Goal: Transaction & Acquisition: Obtain resource

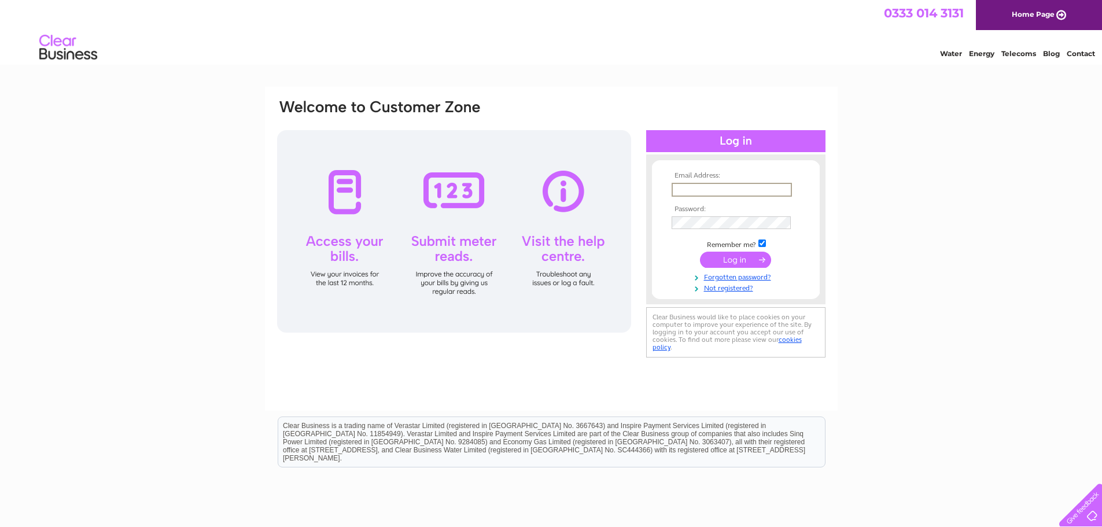
click at [688, 191] on input "text" at bounding box center [732, 190] width 120 height 14
type input "jmurdoch@lucyfaithfull.org.uk"
click at [618, 230] on div "Email Address: jmurdoch@lucyfaithfull.org.uk Password:" at bounding box center [551, 229] width 551 height 262
click at [700, 252] on input "submit" at bounding box center [735, 260] width 71 height 16
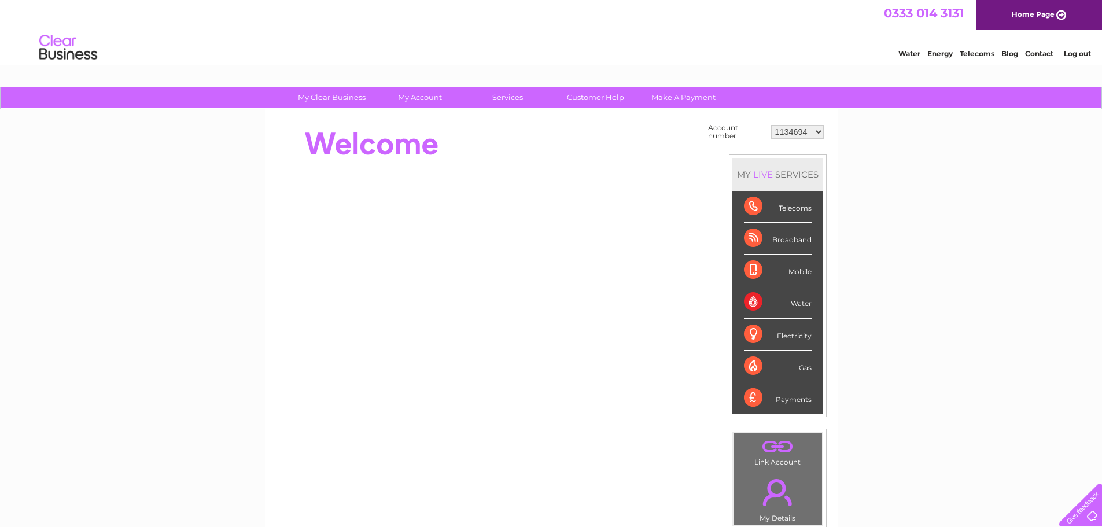
click at [751, 300] on div "Water" at bounding box center [778, 302] width 68 height 32
click at [816, 133] on select "1134694 30323234" at bounding box center [797, 132] width 53 height 14
select select "30323234"
click at [771, 125] on select "1134694 30323234" at bounding box center [797, 132] width 53 height 14
click at [818, 134] on select "1134694 30323234" at bounding box center [797, 132] width 53 height 14
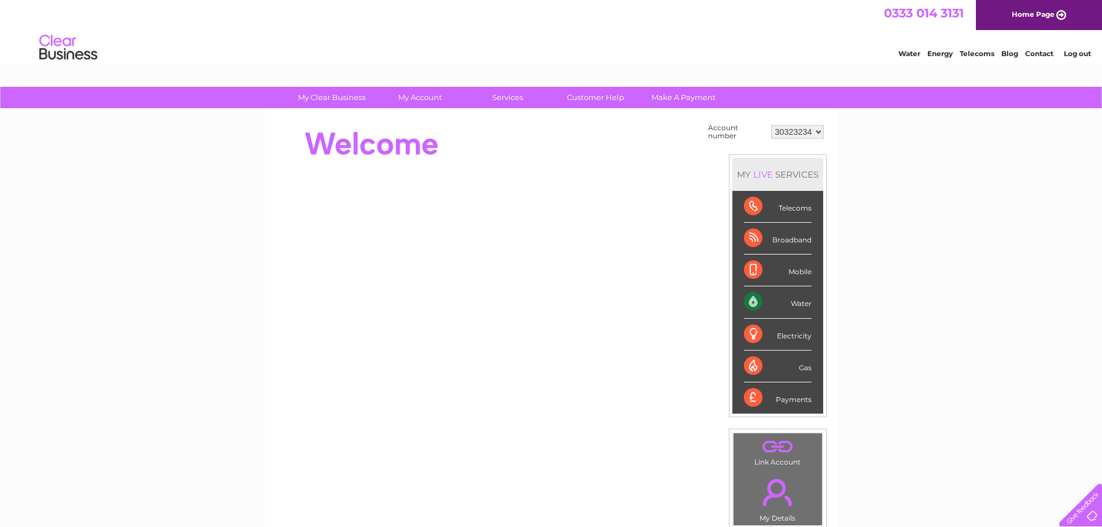
select select "1134694"
click at [771, 125] on select "1134694 30323234" at bounding box center [797, 132] width 53 height 14
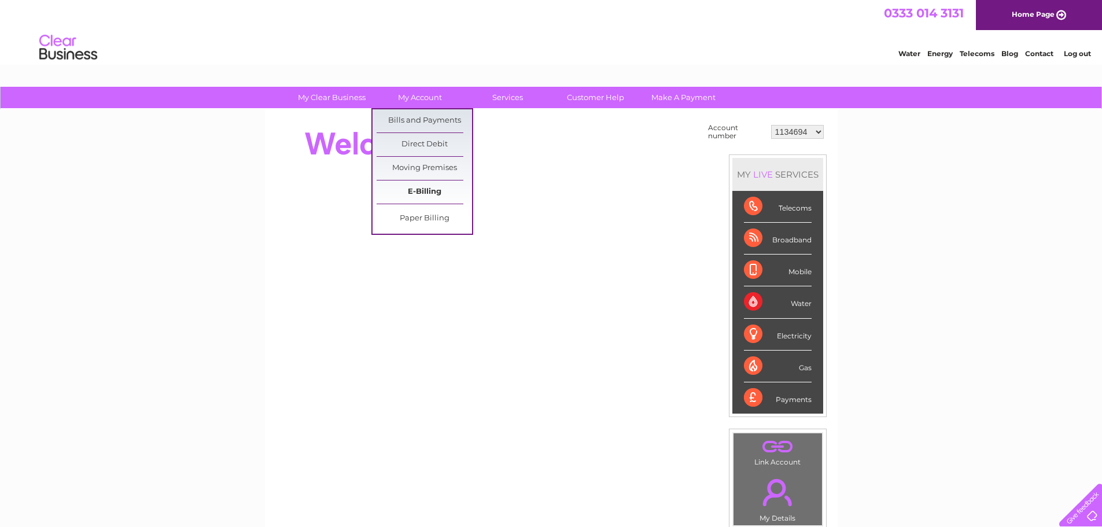
click at [433, 189] on link "E-Billing" at bounding box center [424, 191] width 95 height 23
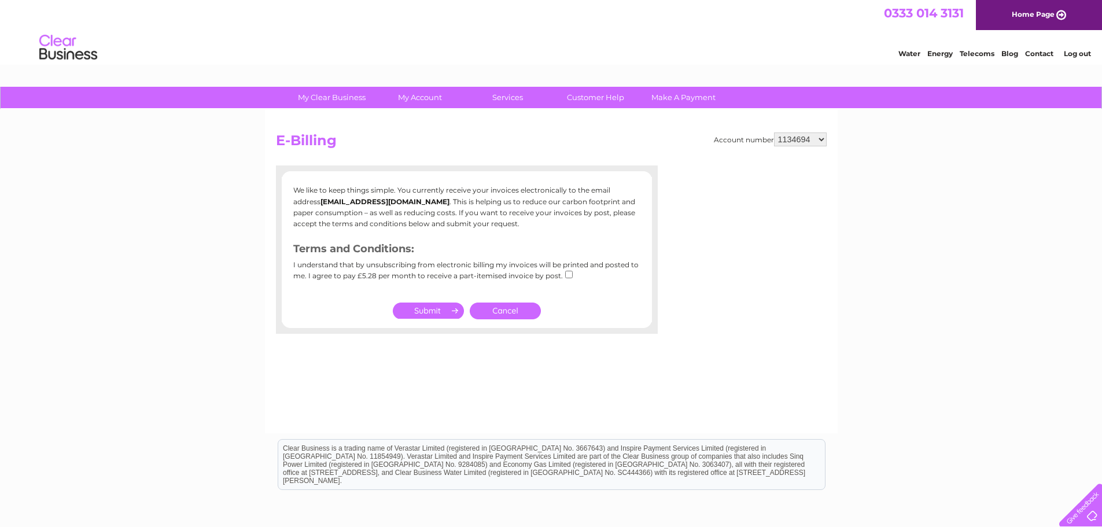
click at [515, 310] on link "Cancel" at bounding box center [505, 311] width 71 height 17
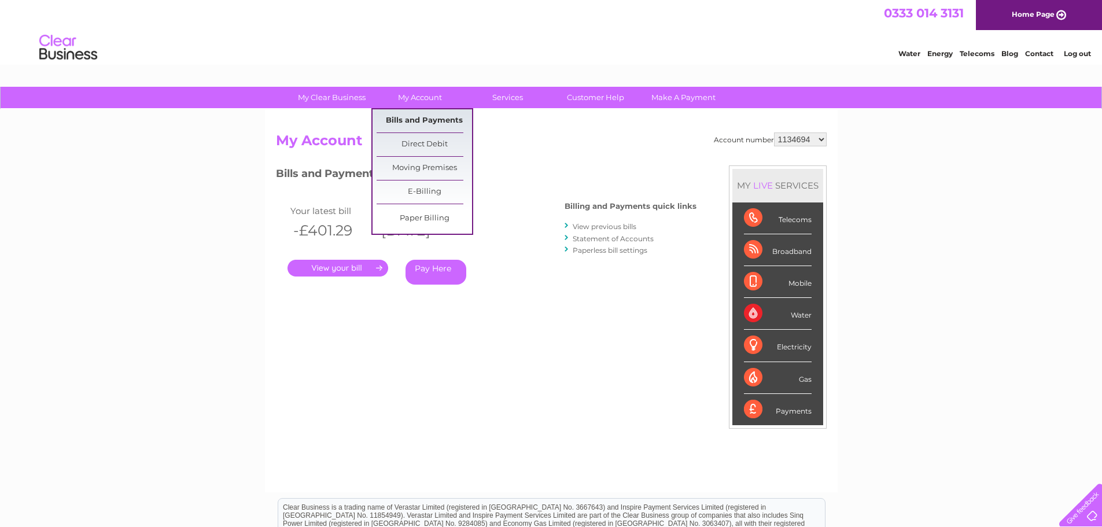
click at [434, 122] on link "Bills and Payments" at bounding box center [424, 120] width 95 height 23
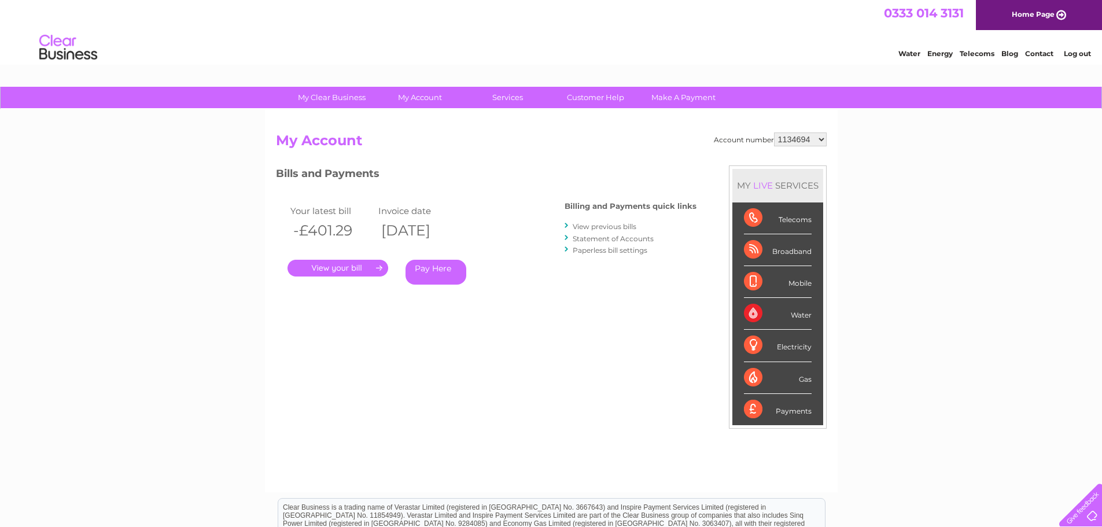
click at [609, 228] on link "View previous bills" at bounding box center [605, 226] width 64 height 9
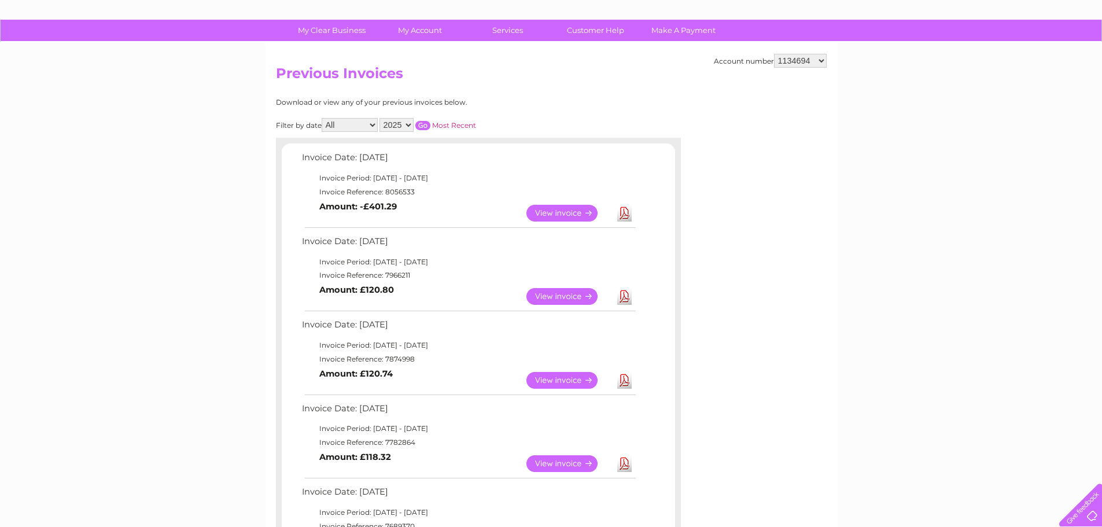
scroll to position [72, 0]
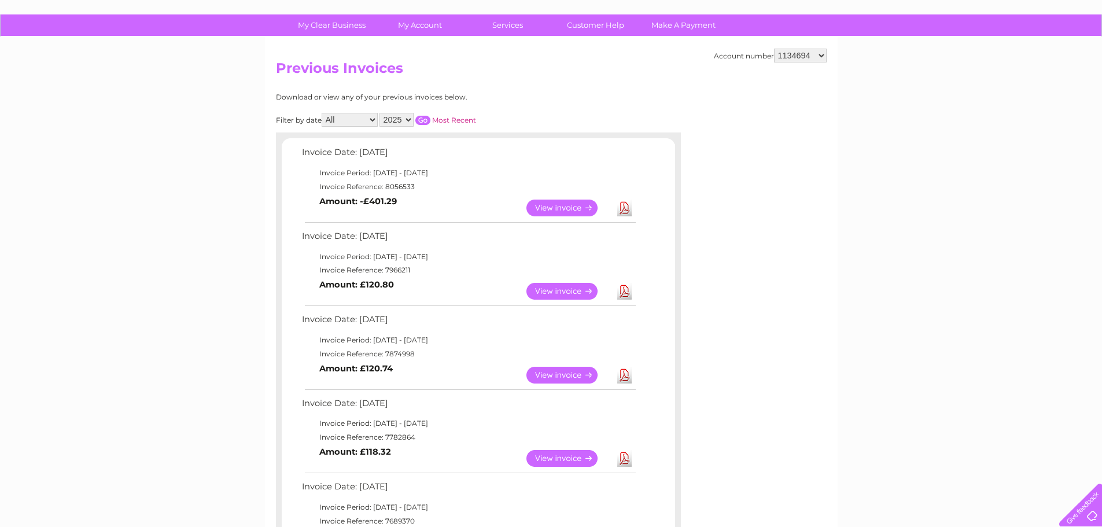
click at [574, 210] on link "View" at bounding box center [568, 208] width 85 height 17
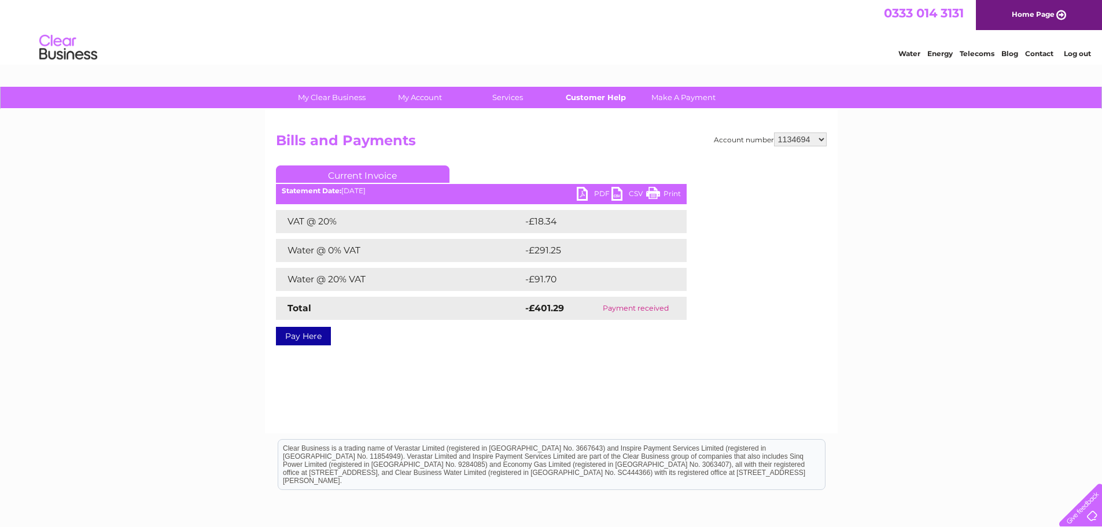
click at [591, 101] on link "Customer Help" at bounding box center [595, 97] width 95 height 21
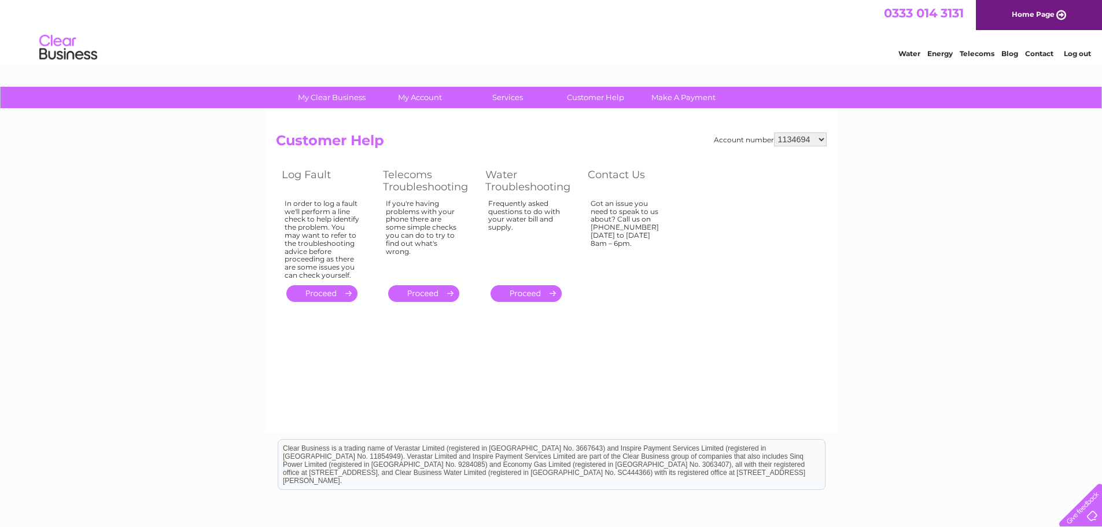
click at [820, 135] on select "1134694 30323234" at bounding box center [800, 139] width 53 height 14
select select "30323234"
click at [774, 132] on select "1134694 30323234" at bounding box center [800, 139] width 53 height 14
click at [600, 104] on link "Customer Help" at bounding box center [595, 97] width 95 height 21
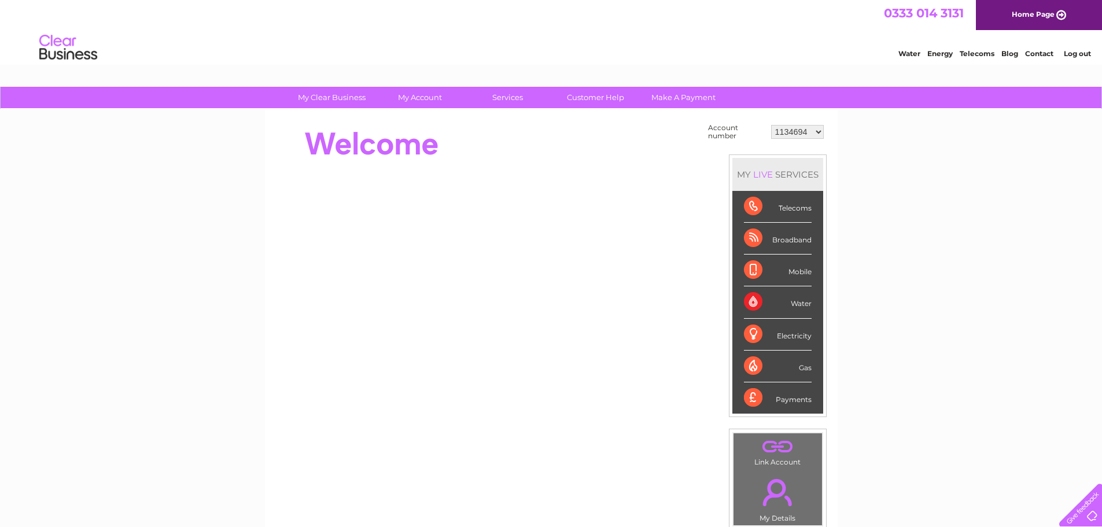
click at [794, 298] on div "Water" at bounding box center [778, 302] width 68 height 32
click at [754, 295] on div "Water" at bounding box center [778, 302] width 68 height 32
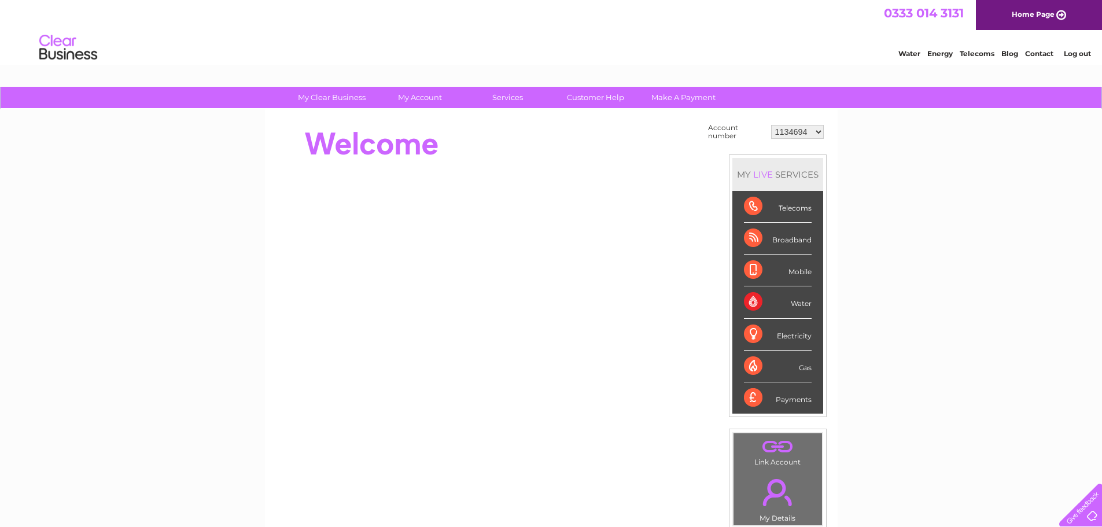
click at [802, 131] on select "1134694 30323234" at bounding box center [797, 132] width 53 height 14
select select "30323234"
click at [771, 125] on select "1134694 30323234" at bounding box center [797, 132] width 53 height 14
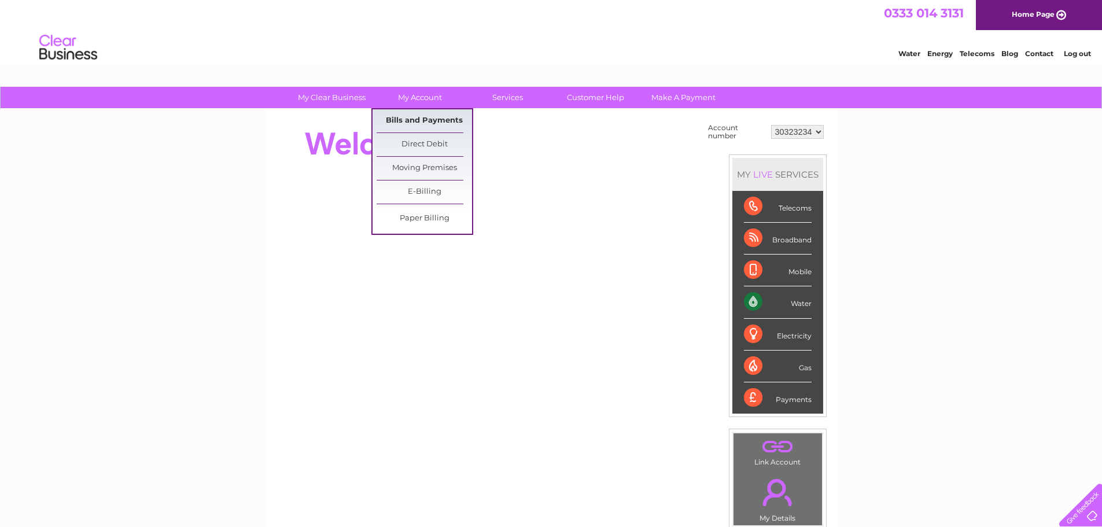
click at [428, 124] on link "Bills and Payments" at bounding box center [424, 120] width 95 height 23
click at [428, 119] on link "Bills and Payments" at bounding box center [424, 120] width 95 height 23
click at [425, 124] on link "Bills and Payments" at bounding box center [424, 120] width 95 height 23
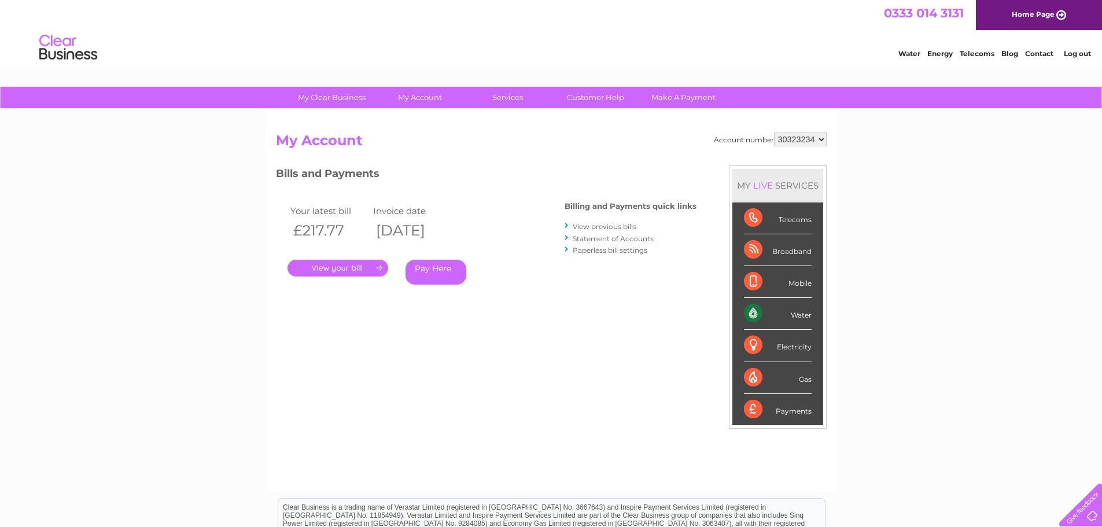
click at [593, 229] on link "View previous bills" at bounding box center [605, 226] width 64 height 9
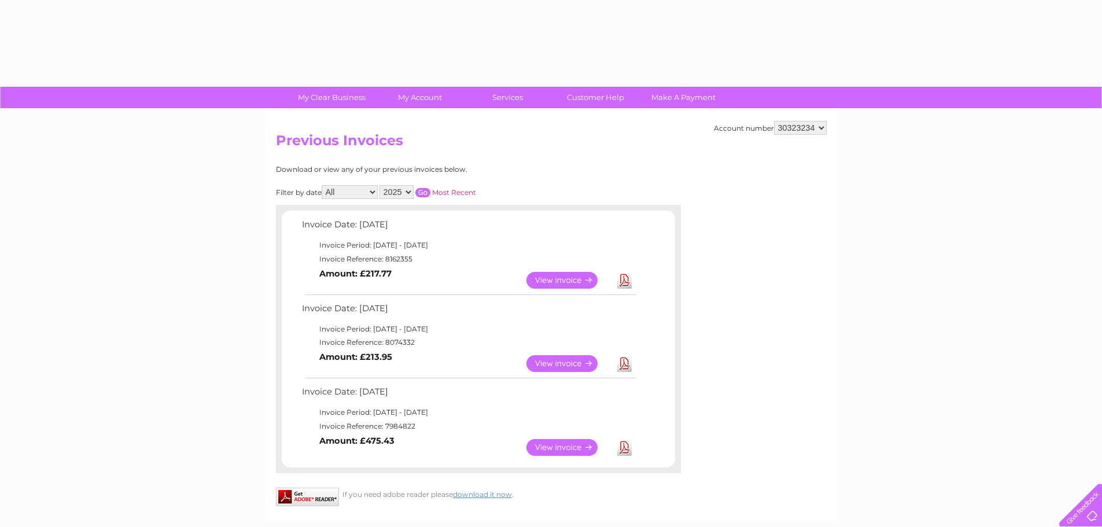
click at [593, 227] on td "Invoice Date: 02 October 2025" at bounding box center [468, 227] width 338 height 21
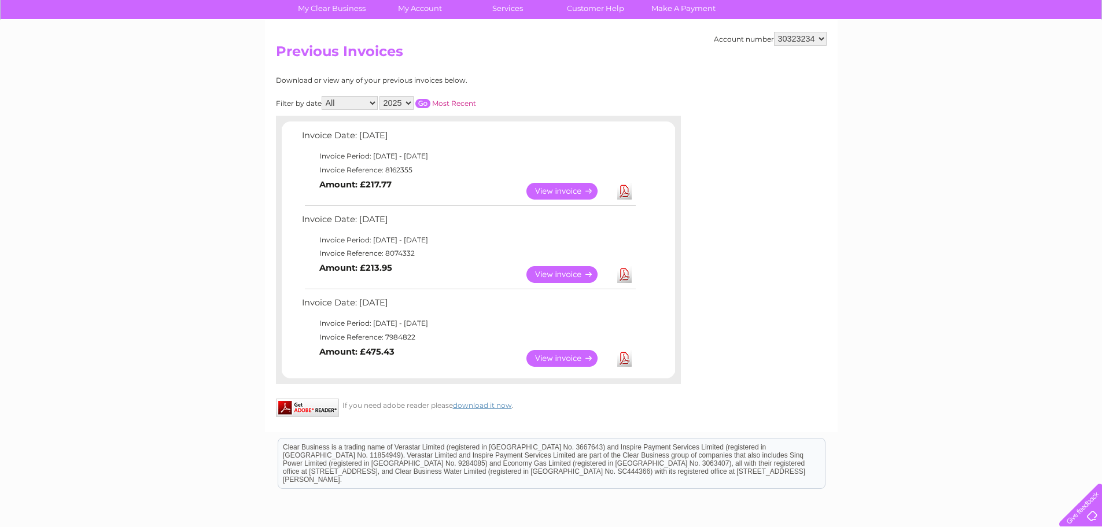
scroll to position [85, 0]
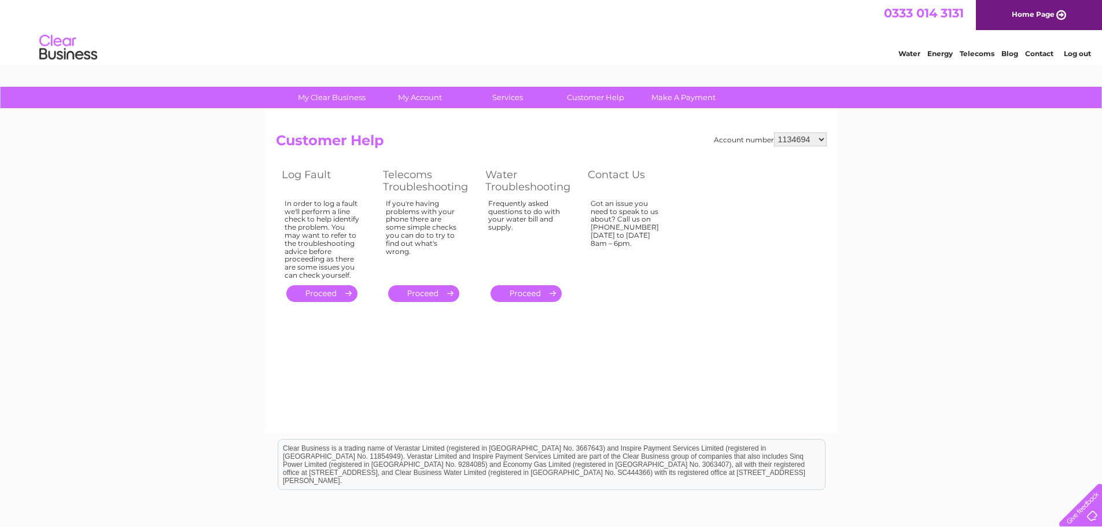
click at [1048, 53] on link "Contact" at bounding box center [1039, 53] width 28 height 9
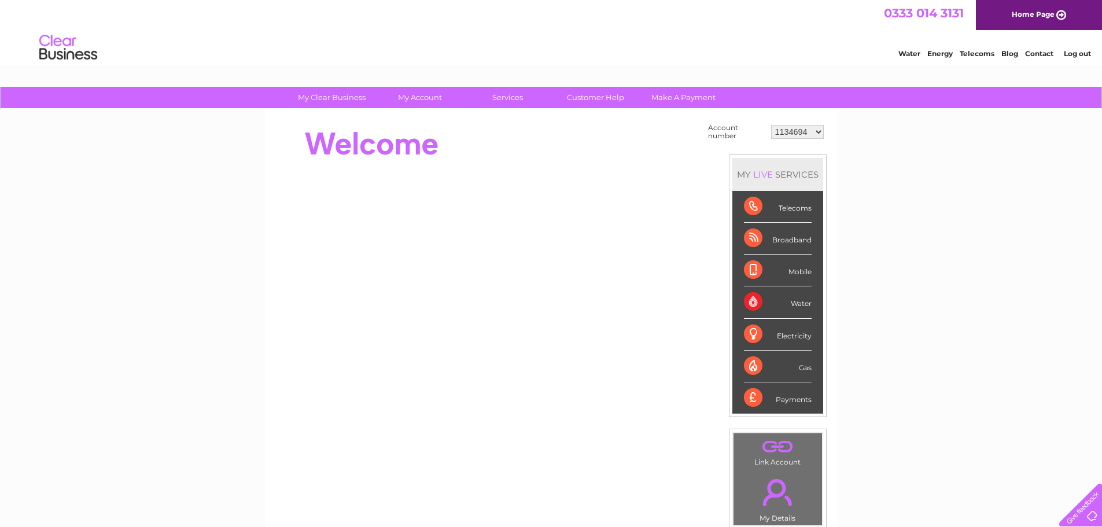
click at [820, 133] on select "1134694 30323234" at bounding box center [797, 132] width 53 height 14
select select "30323234"
click at [771, 125] on select "1134694 30323234" at bounding box center [797, 132] width 53 height 14
click at [801, 300] on div "Water" at bounding box center [778, 302] width 68 height 32
click at [801, 304] on div "Water" at bounding box center [778, 302] width 68 height 32
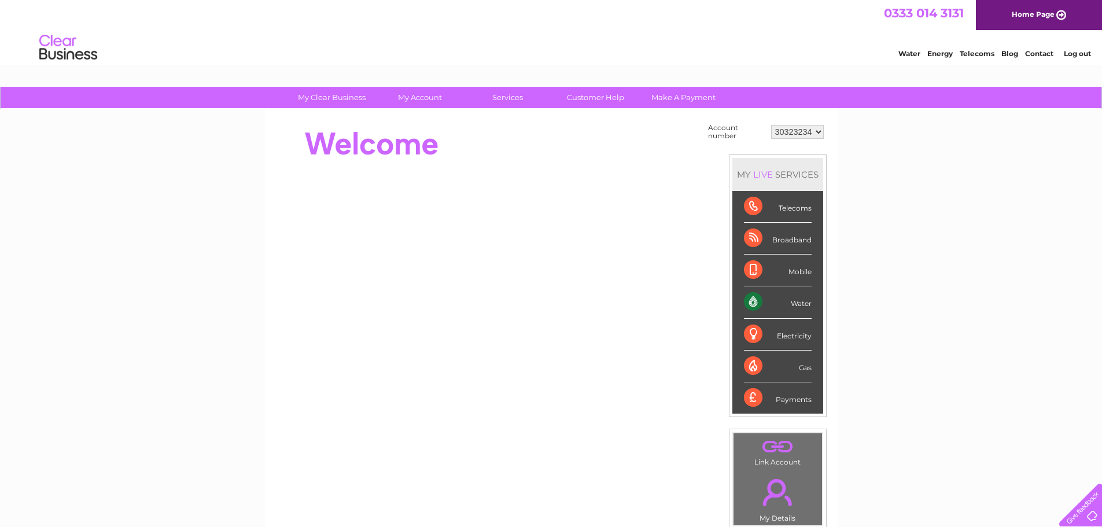
click at [801, 304] on div "Water" at bounding box center [778, 302] width 68 height 32
click at [754, 300] on div "Water" at bounding box center [778, 302] width 68 height 32
click at [817, 132] on select "1134694 30323234" at bounding box center [797, 132] width 53 height 14
select select "30323234"
click at [771, 125] on select "1134694 30323234" at bounding box center [797, 132] width 53 height 14
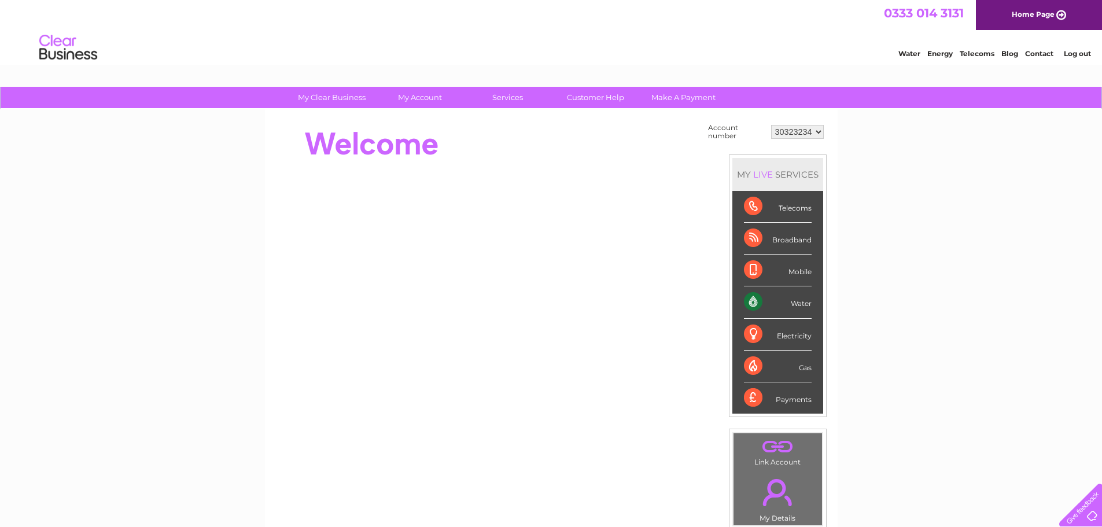
click at [816, 128] on select "1134694 30323234" at bounding box center [797, 132] width 53 height 14
select select "1134694"
click at [771, 125] on select "1134694 30323234" at bounding box center [797, 132] width 53 height 14
click at [797, 303] on div "Water" at bounding box center [778, 302] width 68 height 32
click at [749, 296] on div "Water" at bounding box center [778, 302] width 68 height 32
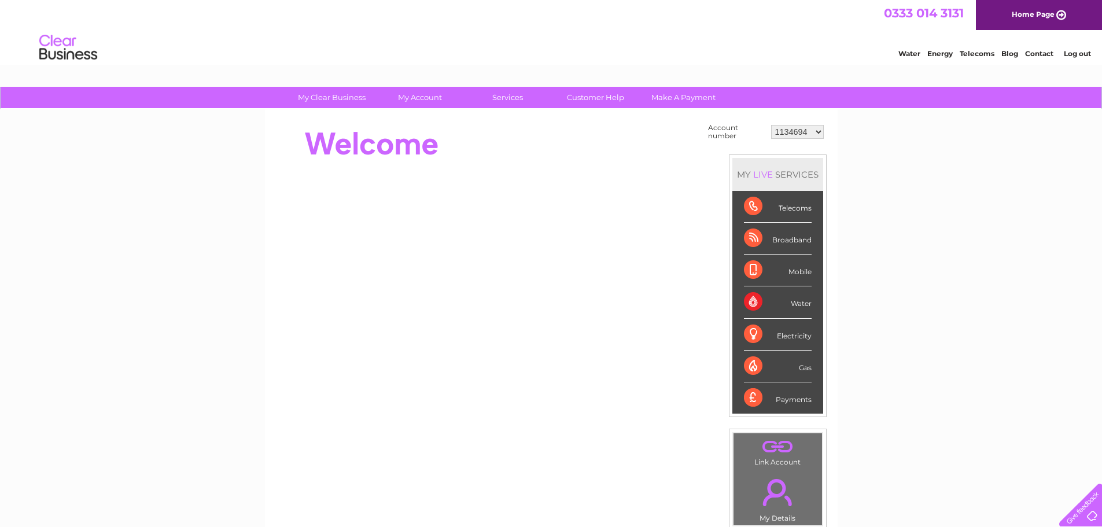
click at [749, 296] on div "Water" at bounding box center [778, 302] width 68 height 32
click at [806, 304] on div "Water" at bounding box center [778, 302] width 68 height 32
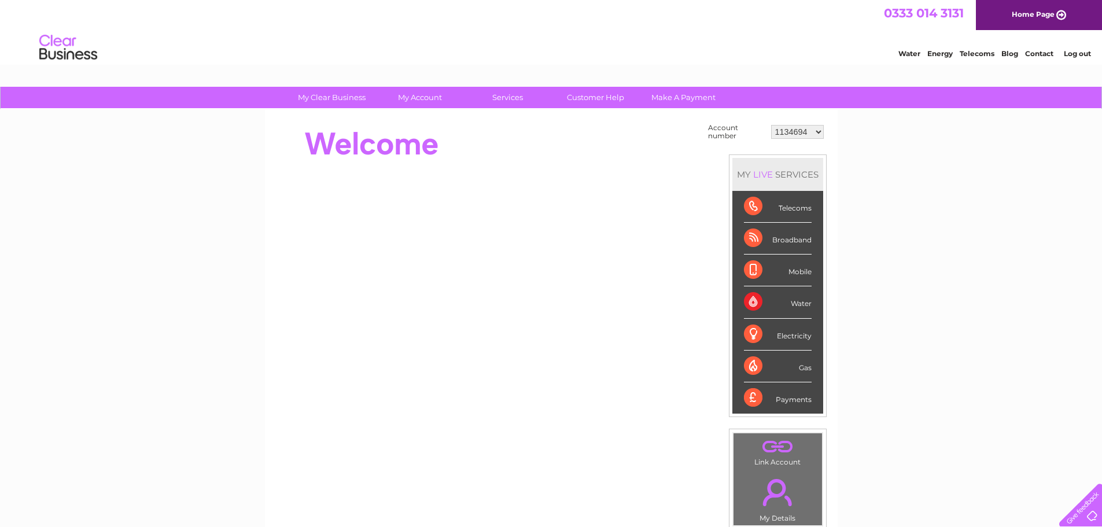
click at [759, 303] on div "Water" at bounding box center [778, 302] width 68 height 32
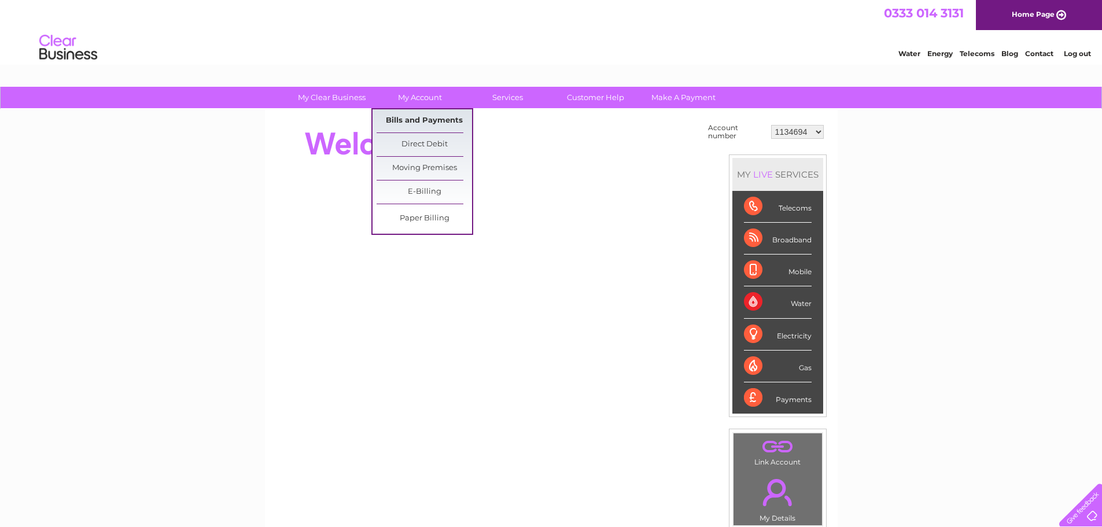
click at [442, 123] on link "Bills and Payments" at bounding box center [424, 120] width 95 height 23
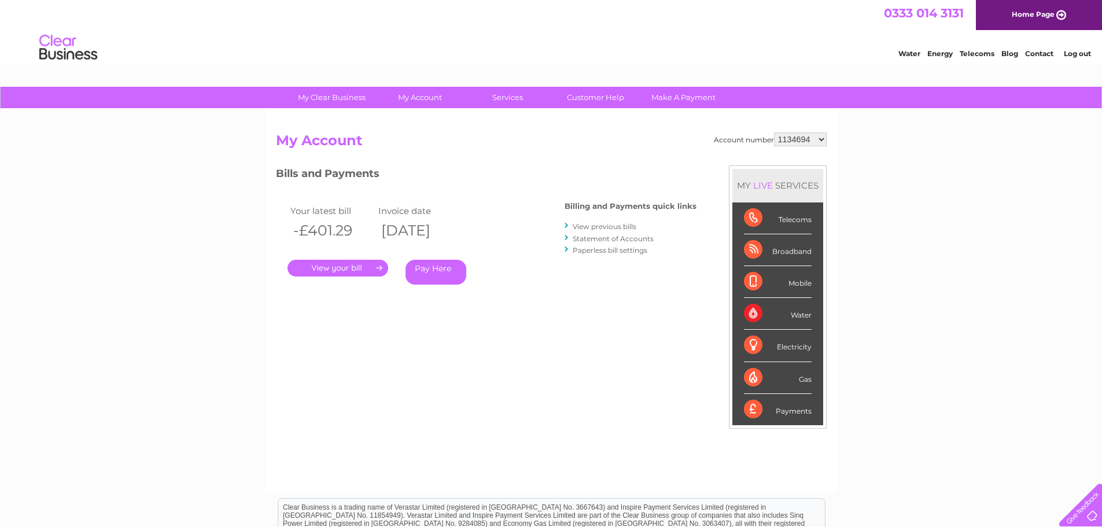
click at [634, 237] on link "Statement of Accounts" at bounding box center [613, 238] width 81 height 9
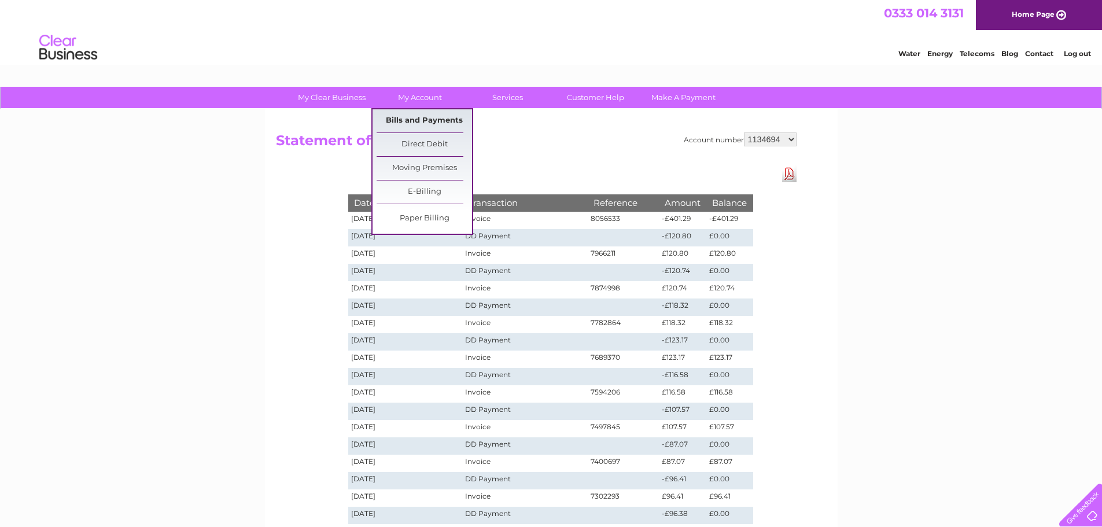
click at [428, 119] on link "Bills and Payments" at bounding box center [424, 120] width 95 height 23
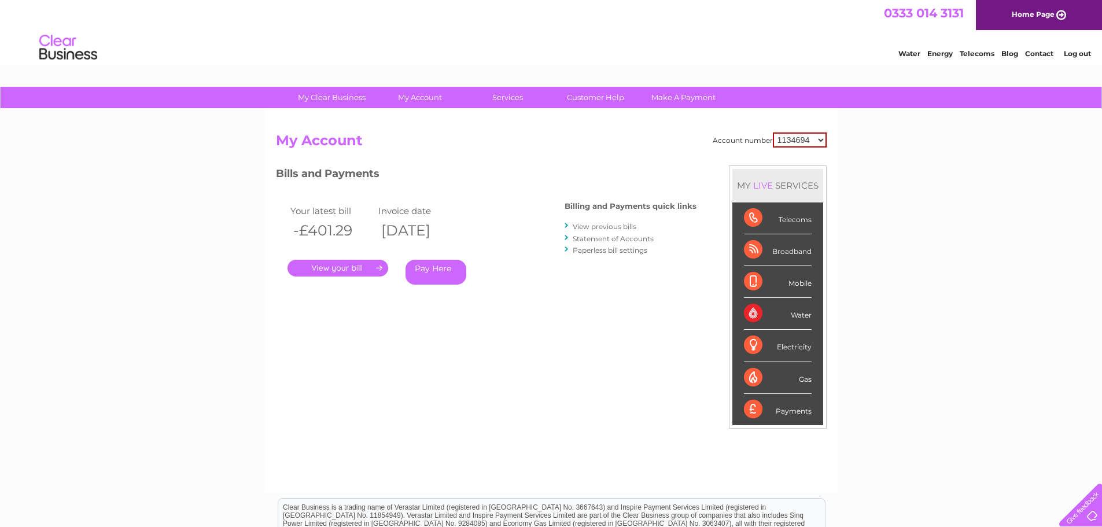
click at [341, 269] on link "." at bounding box center [338, 268] width 101 height 17
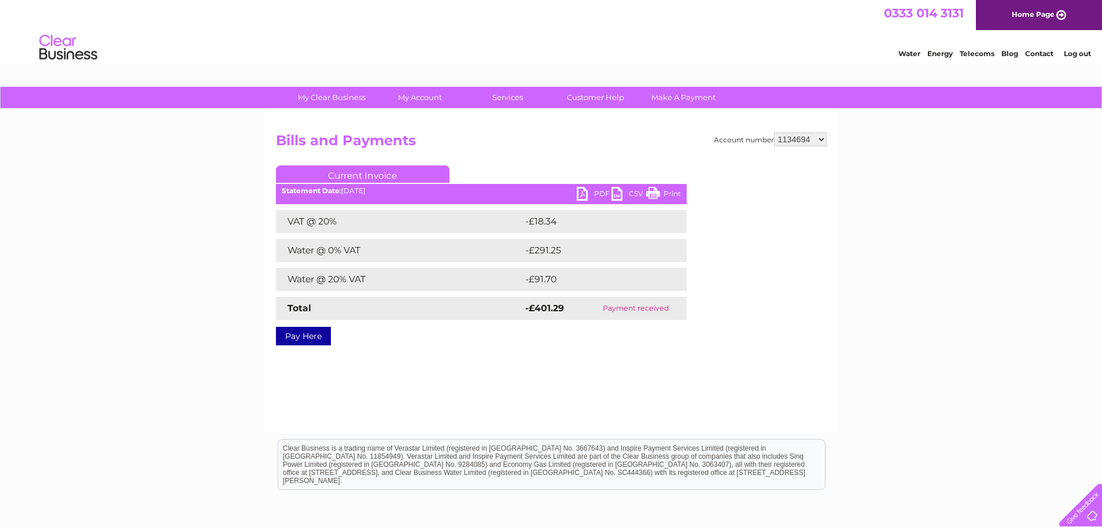
click at [585, 194] on link "PDF" at bounding box center [594, 195] width 35 height 17
click at [1046, 53] on link "Contact" at bounding box center [1039, 53] width 28 height 9
